Goal: Task Accomplishment & Management: Complete application form

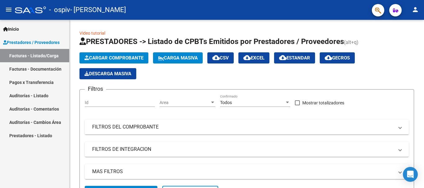
click at [413, 11] on mat-icon "person" at bounding box center [415, 9] width 7 height 7
click at [408, 26] on button "person Mi Perfil" at bounding box center [403, 26] width 38 height 15
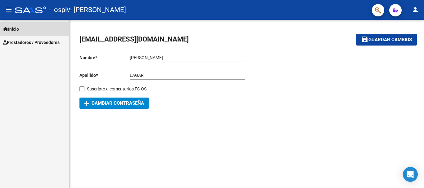
click at [15, 30] on span "Inicio" at bounding box center [11, 29] width 16 height 7
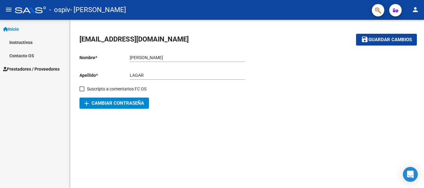
click at [15, 30] on span "Inicio" at bounding box center [11, 29] width 16 height 7
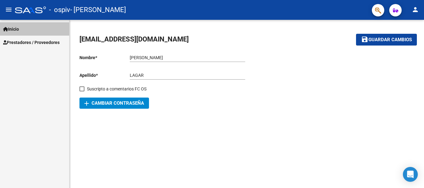
click at [16, 30] on span "Inicio" at bounding box center [11, 29] width 16 height 7
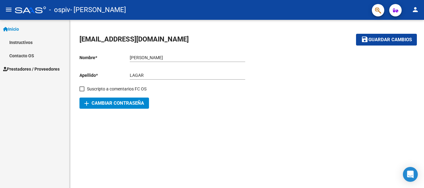
click at [6, 8] on mat-icon "menu" at bounding box center [8, 9] width 7 height 7
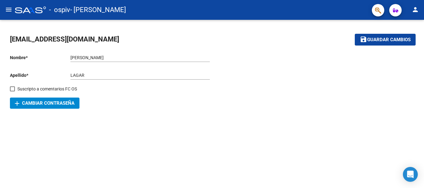
click at [8, 7] on mat-icon "menu" at bounding box center [8, 9] width 7 height 7
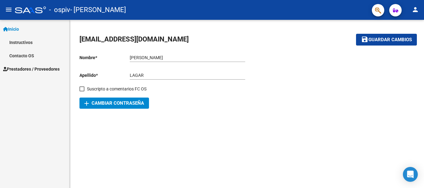
click at [359, 152] on mat-sidenav-content "[EMAIL_ADDRESS][DOMAIN_NAME] save Guardar cambios Nombre * [PERSON_NAME] Ingres…" at bounding box center [247, 104] width 354 height 169
click at [17, 69] on span "Prestadores / Proveedores" at bounding box center [31, 69] width 56 height 7
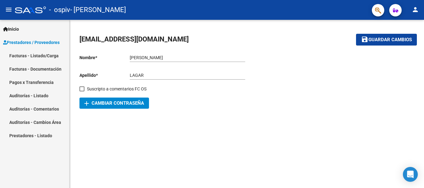
click at [19, 53] on link "Facturas - Listado/Carga" at bounding box center [34, 55] width 69 height 13
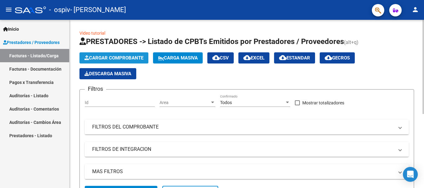
click at [121, 58] on span "Cargar Comprobante" at bounding box center [113, 58] width 59 height 6
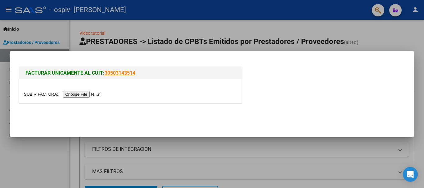
click at [74, 92] on input "file" at bounding box center [63, 94] width 79 height 7
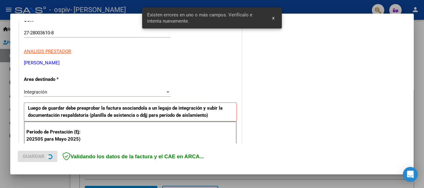
scroll to position [143, 0]
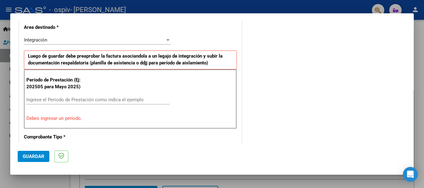
click at [65, 99] on input "Ingrese el Período de Prestación como indica el ejemplo" at bounding box center [97, 100] width 143 height 6
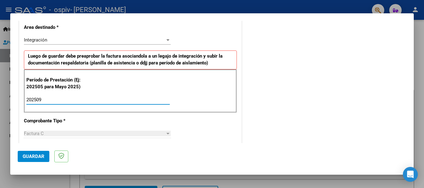
type input "202509"
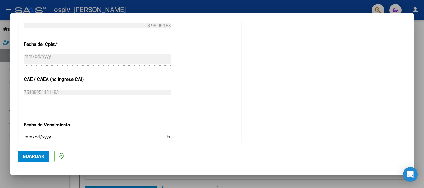
scroll to position [361, 0]
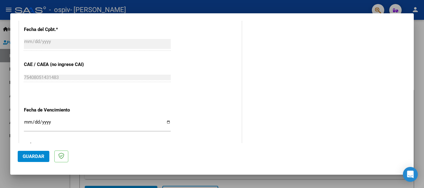
click at [167, 121] on input "Ingresar la fecha" at bounding box center [97, 125] width 147 height 10
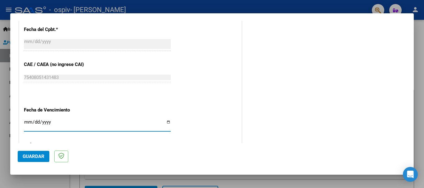
type input "[DATE]"
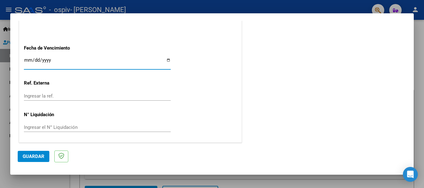
scroll to position [424, 0]
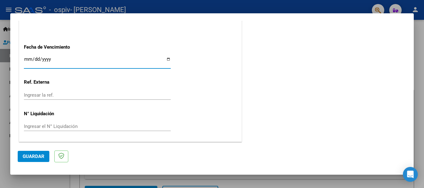
click at [41, 156] on span "Guardar" at bounding box center [34, 157] width 22 height 6
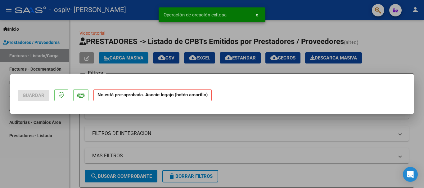
scroll to position [0, 0]
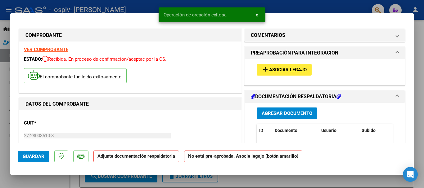
click at [268, 73] on button "add Asociar Legajo" at bounding box center [284, 69] width 55 height 11
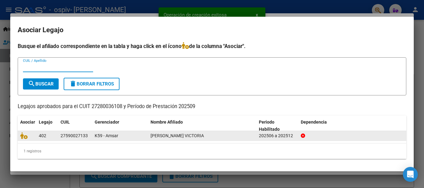
click at [180, 137] on span "[PERSON_NAME] VICTORIA" at bounding box center [177, 135] width 53 height 5
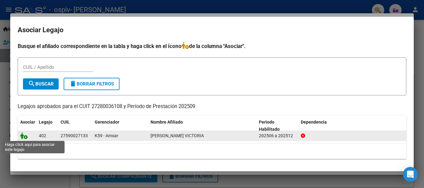
click at [26, 138] on icon at bounding box center [23, 136] width 7 height 7
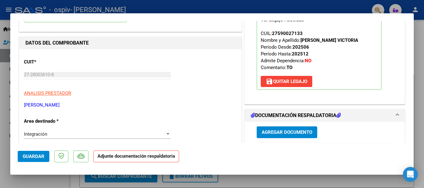
scroll to position [62, 0]
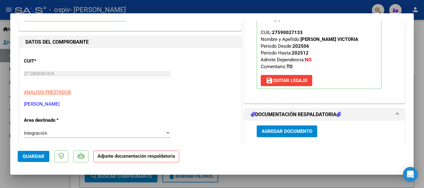
click at [299, 133] on span "Agregar Documento" at bounding box center [287, 132] width 51 height 6
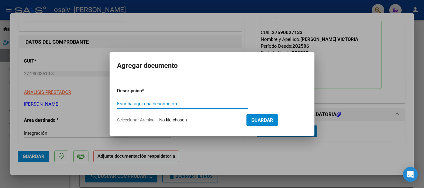
click at [165, 105] on input "Escriba aquí una descripcion" at bounding box center [182, 104] width 131 height 6
type input "planilla asistencia"
click at [177, 119] on input "Seleccionar Archivo" at bounding box center [200, 121] width 82 height 6
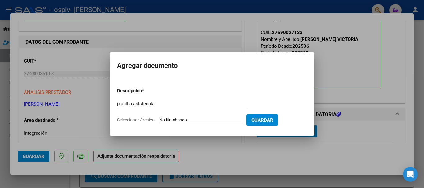
click at [203, 121] on input "Seleccionar Archivo" at bounding box center [200, 121] width 82 height 6
type input "C:\fakepath\[PERSON_NAME] [DATE].pdf"
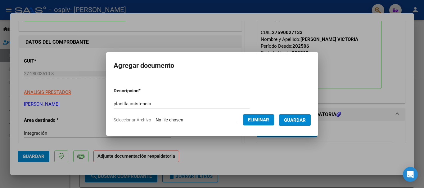
click at [287, 124] on button "Guardar" at bounding box center [295, 120] width 32 height 11
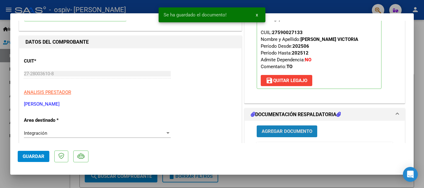
click at [301, 133] on span "Agregar Documento" at bounding box center [287, 132] width 51 height 6
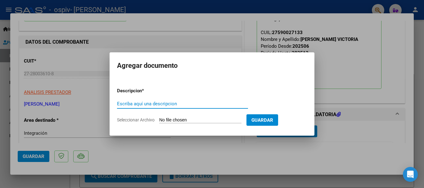
click at [159, 104] on input "Escriba aquí una descripcion" at bounding box center [182, 104] width 131 height 6
type input "presupuesto [PERSON_NAME]"
click at [139, 121] on span "Seleccionar Archivo" at bounding box center [136, 120] width 38 height 5
click at [159, 121] on input "Seleccionar Archivo" at bounding box center [200, 121] width 82 height 6
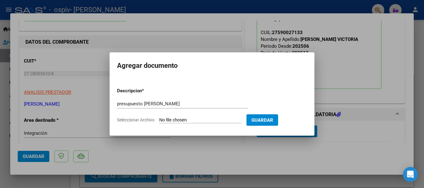
click at [133, 121] on span "Seleccionar Archivo" at bounding box center [136, 120] width 38 height 5
click at [159, 121] on input "Seleccionar Archivo" at bounding box center [200, 121] width 82 height 6
type input "C:\fakepath\[PERSON_NAME] TO 2025.pdf"
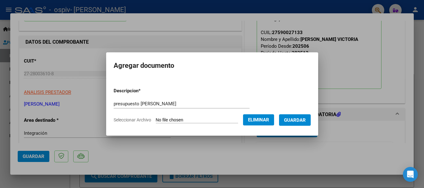
click at [306, 122] on span "Guardar" at bounding box center [295, 121] width 22 height 6
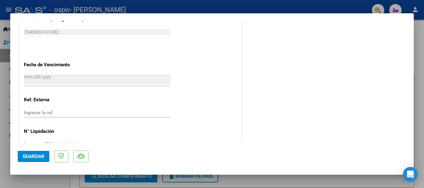
scroll to position [433, 0]
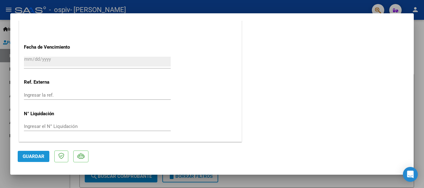
click at [39, 154] on span "Guardar" at bounding box center [34, 157] width 22 height 6
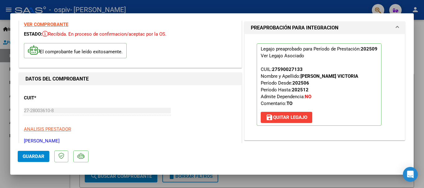
scroll to position [0, 0]
